Goal: Find specific page/section: Find specific page/section

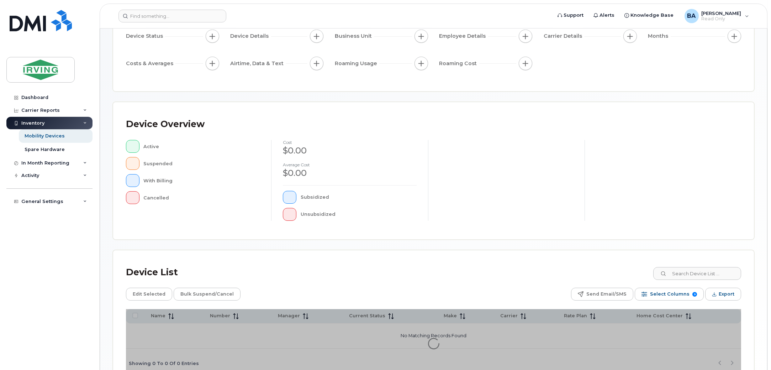
scroll to position [89, 0]
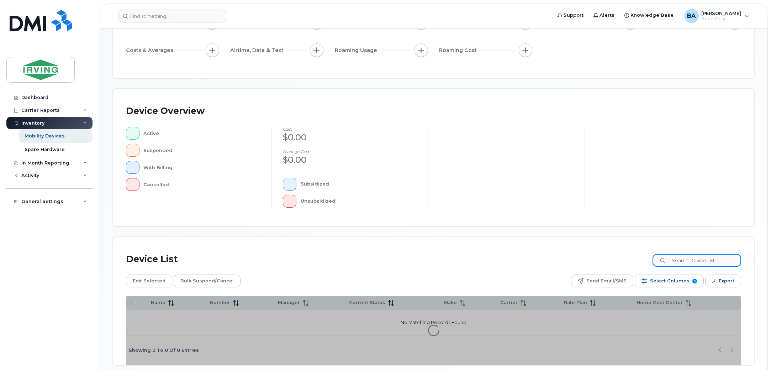
click at [690, 257] on input at bounding box center [697, 260] width 89 height 13
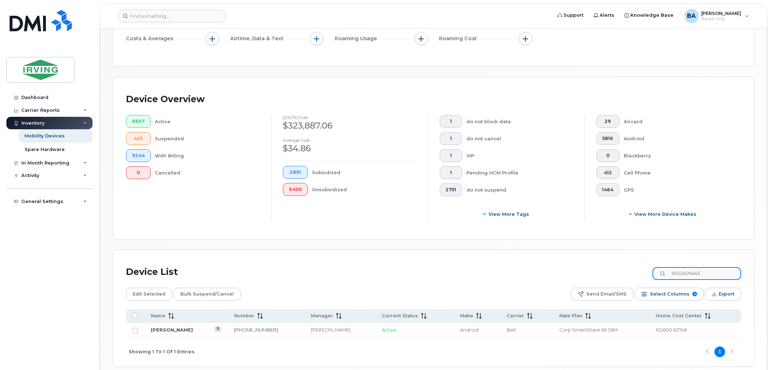
scroll to position [152, 0]
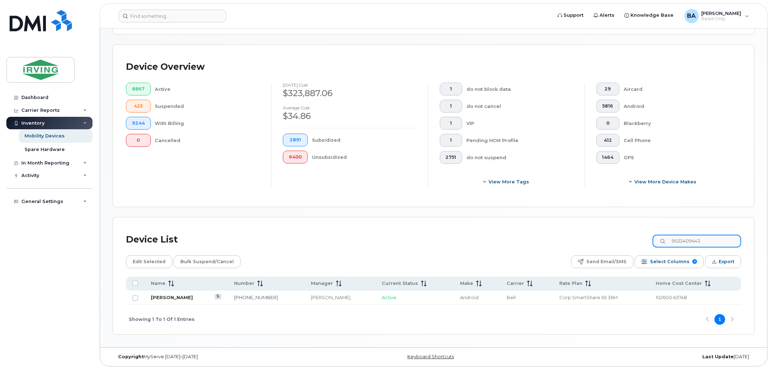
type input "9022409443"
click at [180, 296] on link "[PERSON_NAME]" at bounding box center [172, 297] width 42 height 6
